Goal: Entertainment & Leisure: Consume media (video, audio)

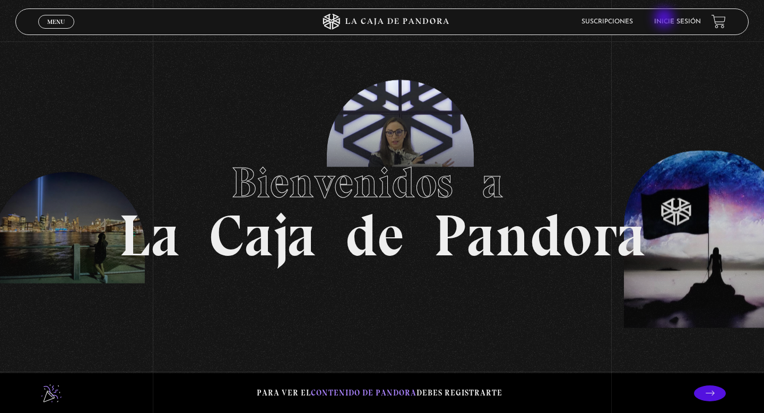
click at [673, 22] on link "Inicie sesión" at bounding box center [677, 22] width 47 height 6
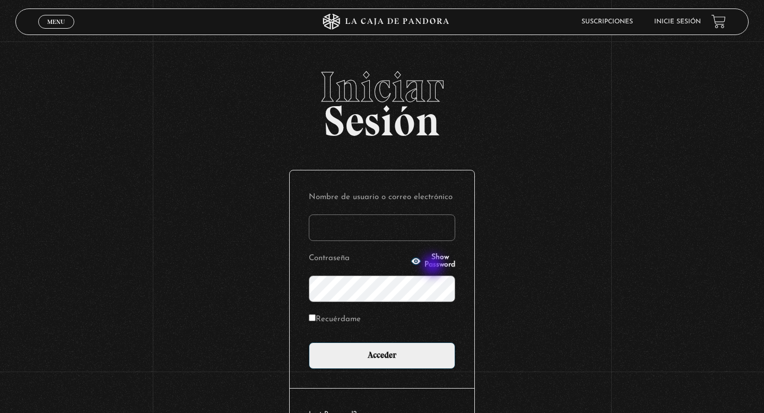
type input "danalv-86@hotmail.com"
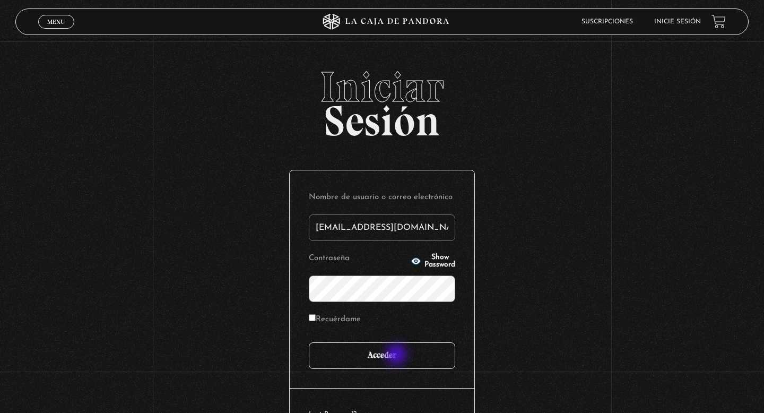
click at [397, 356] on input "Acceder" at bounding box center [382, 355] width 146 height 27
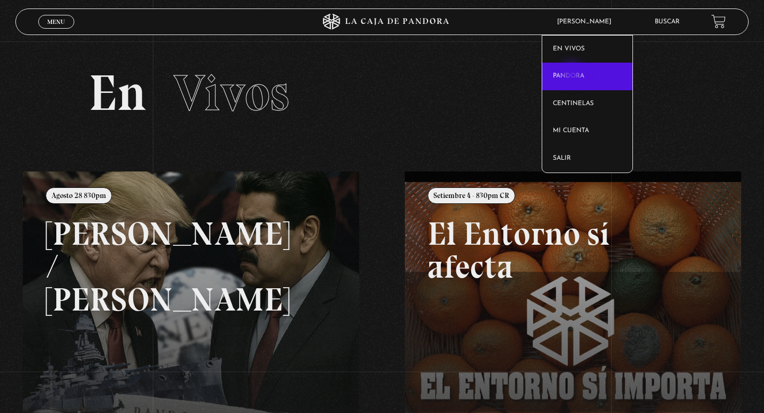
click at [573, 75] on link "Pandora" at bounding box center [587, 77] width 91 height 28
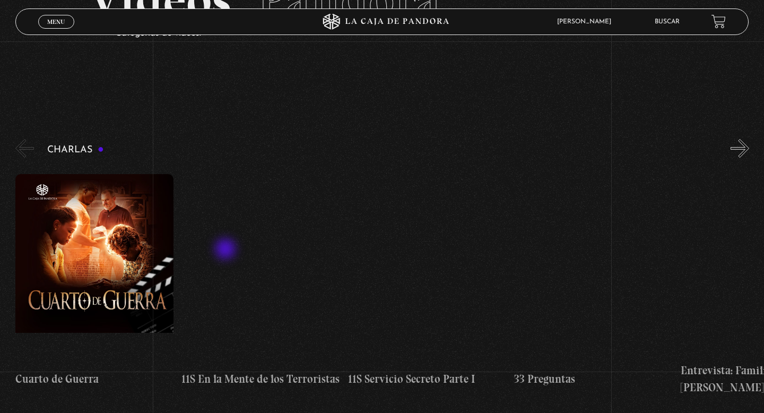
scroll to position [94, 0]
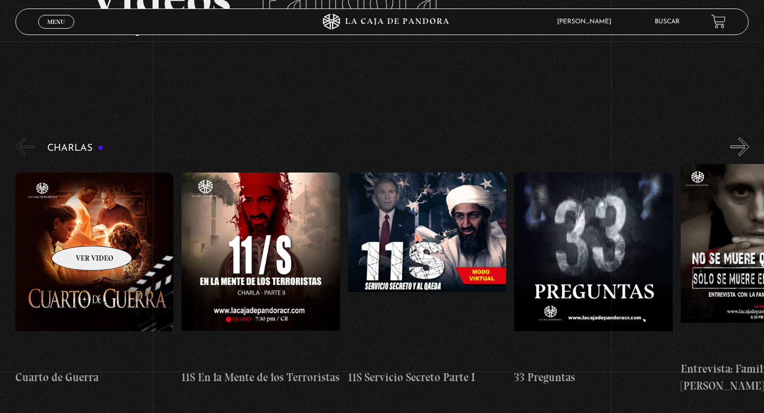
click at [78, 230] on figure at bounding box center [94, 267] width 159 height 191
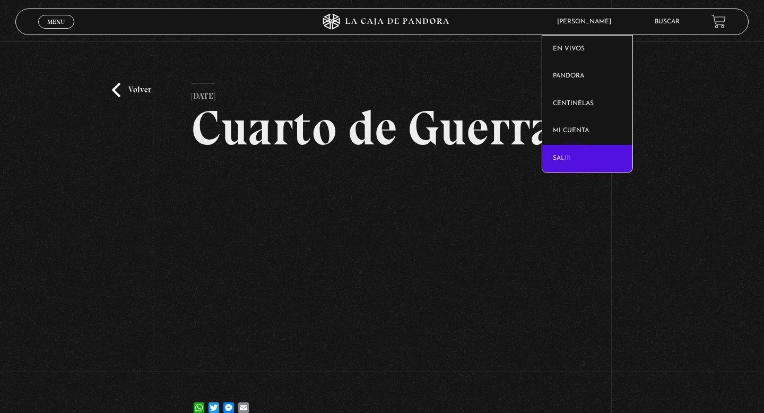
click at [574, 159] on link "Salir" at bounding box center [587, 159] width 91 height 28
